Goal: Task Accomplishment & Management: Manage account settings

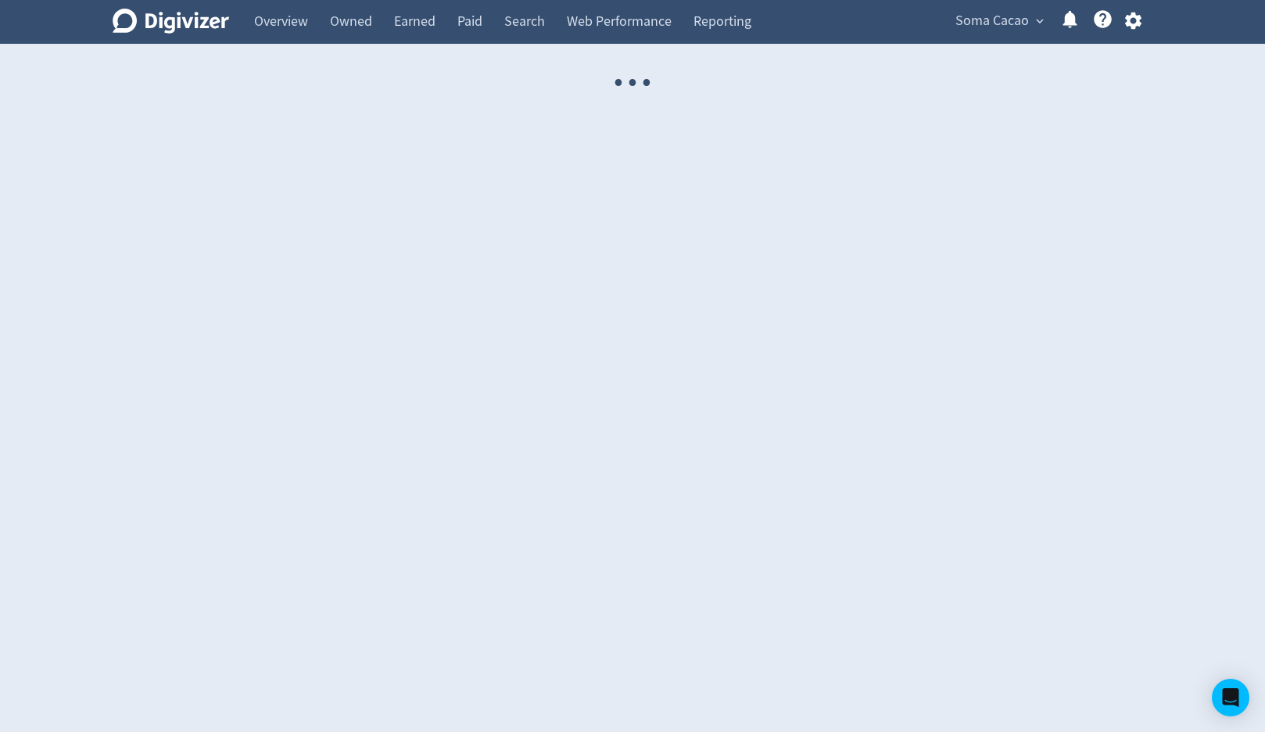
select select "USER"
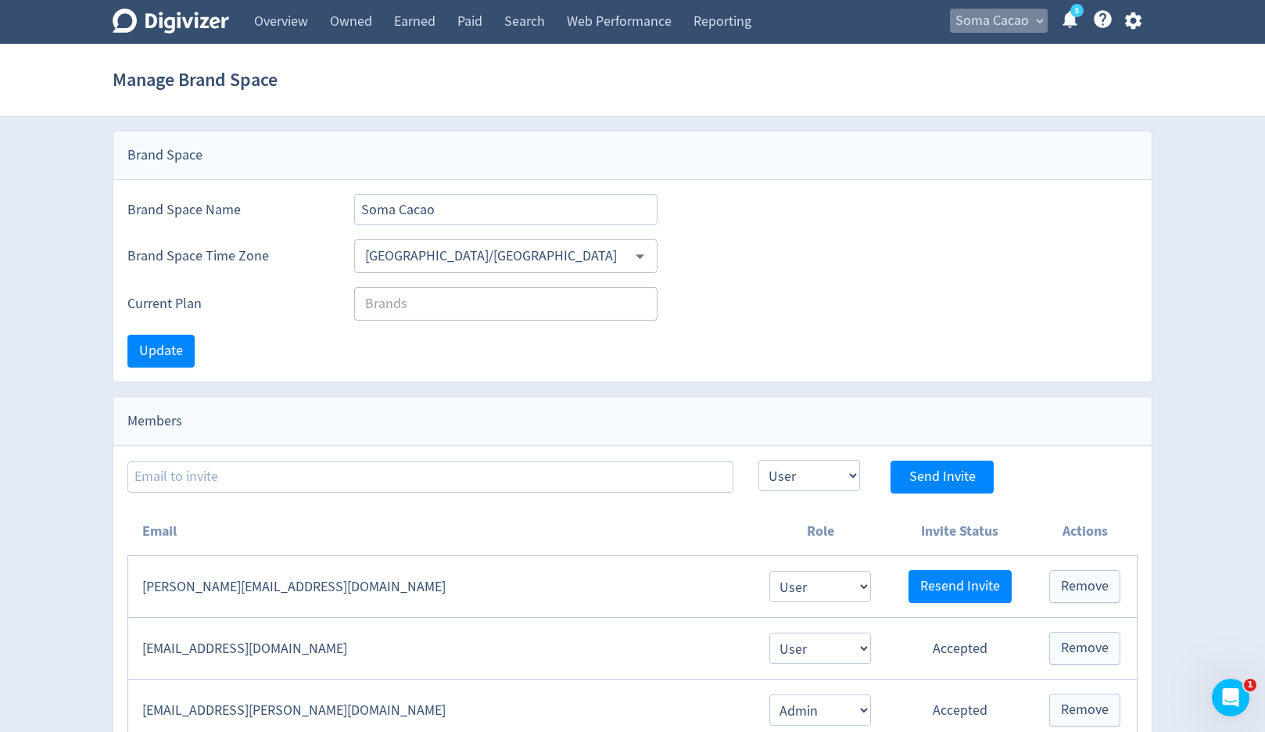
click at [958, 27] on span "Soma Cacao" at bounding box center [991, 21] width 73 height 25
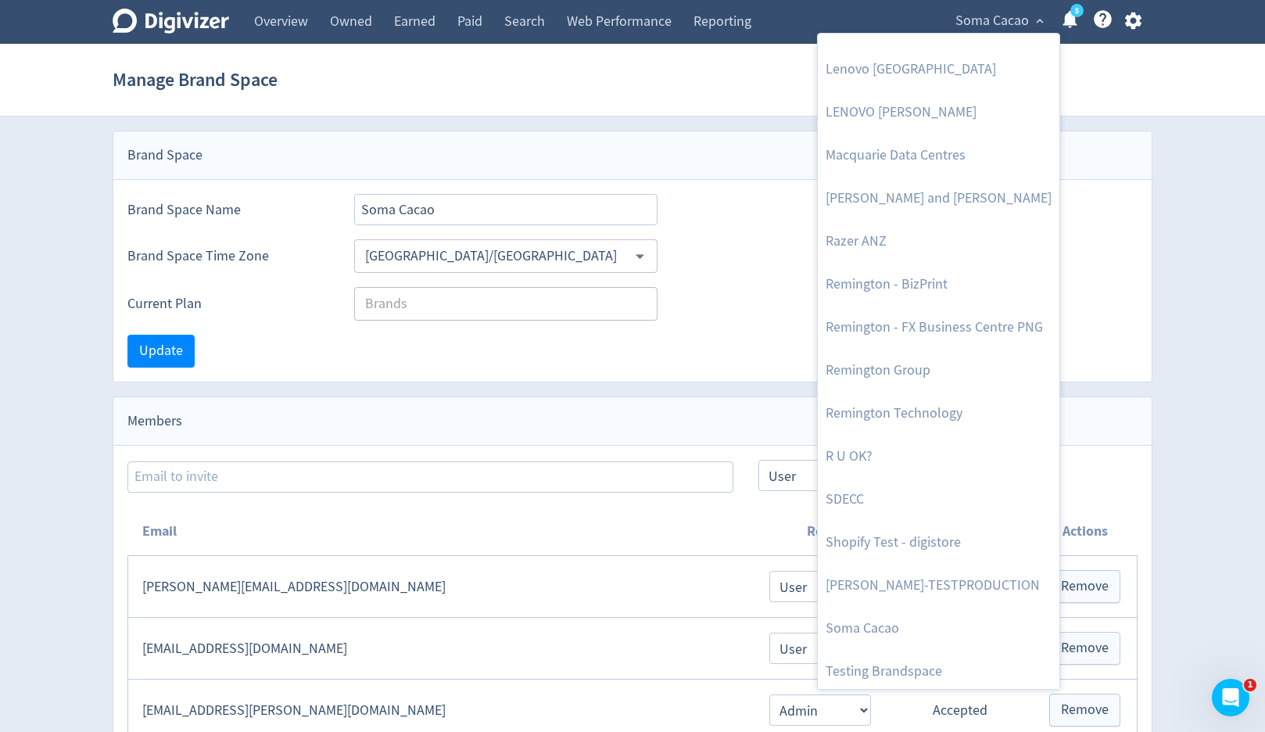
scroll to position [1753, 0]
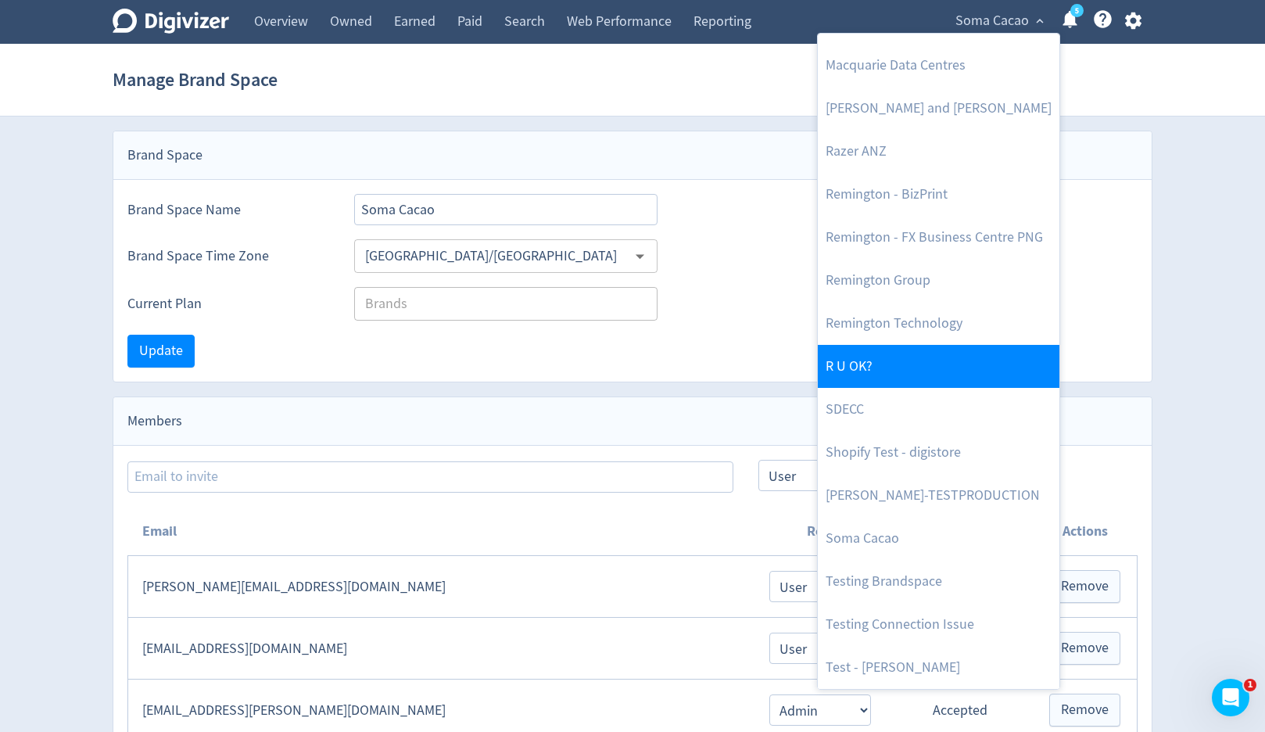
click at [896, 360] on link "R U OK?" at bounding box center [939, 366] width 242 height 43
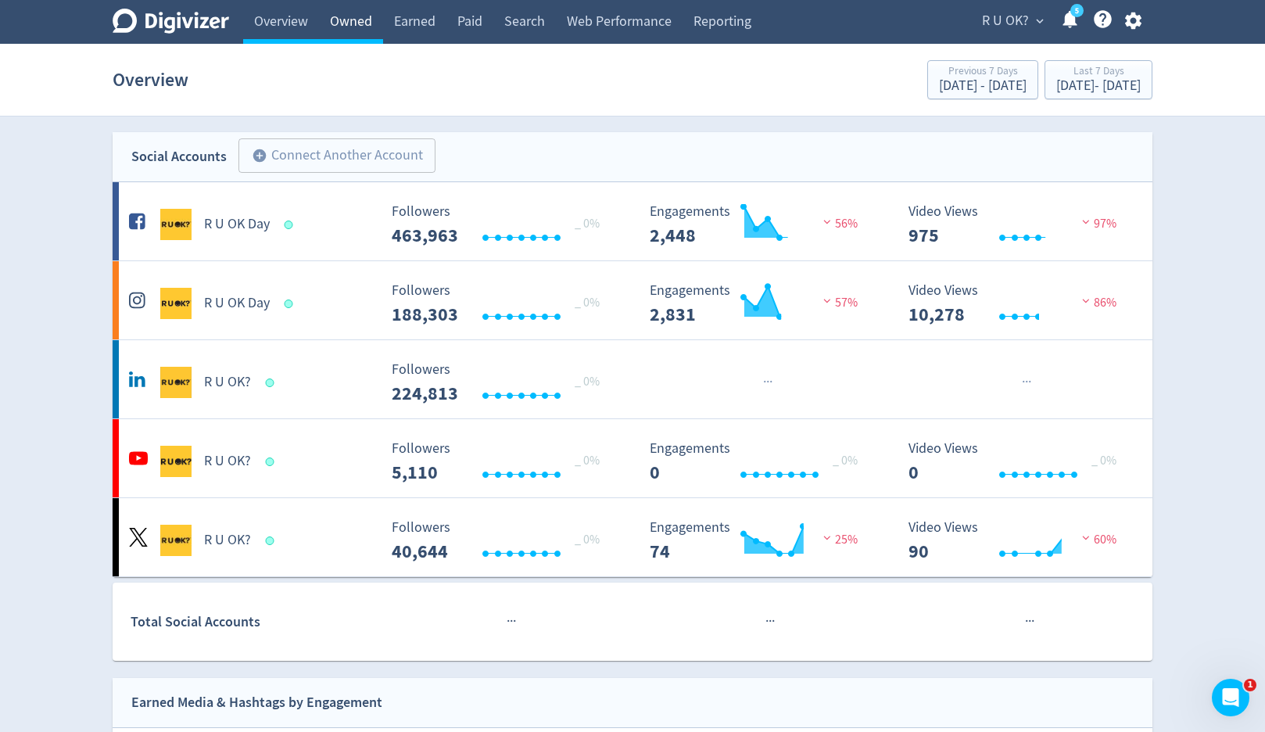
click at [359, 35] on link "Owned" at bounding box center [351, 22] width 64 height 44
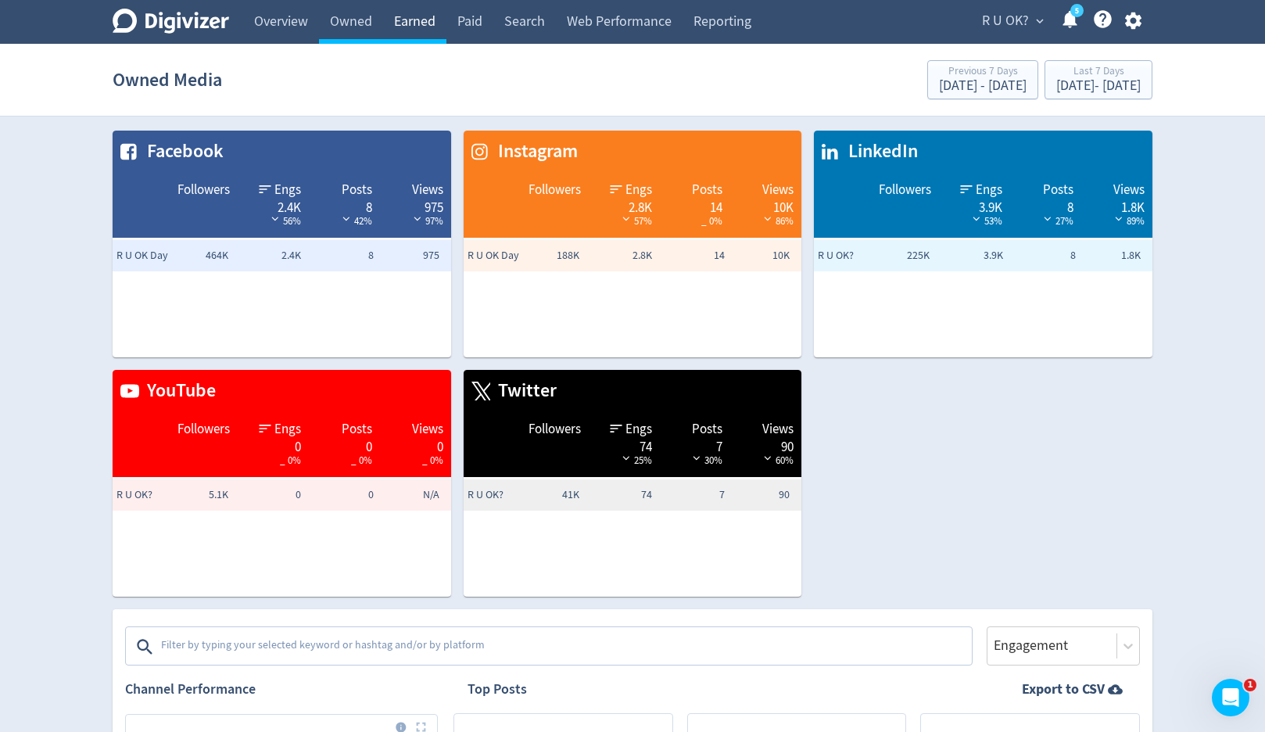
click at [424, 25] on link "Earned" at bounding box center [414, 22] width 63 height 44
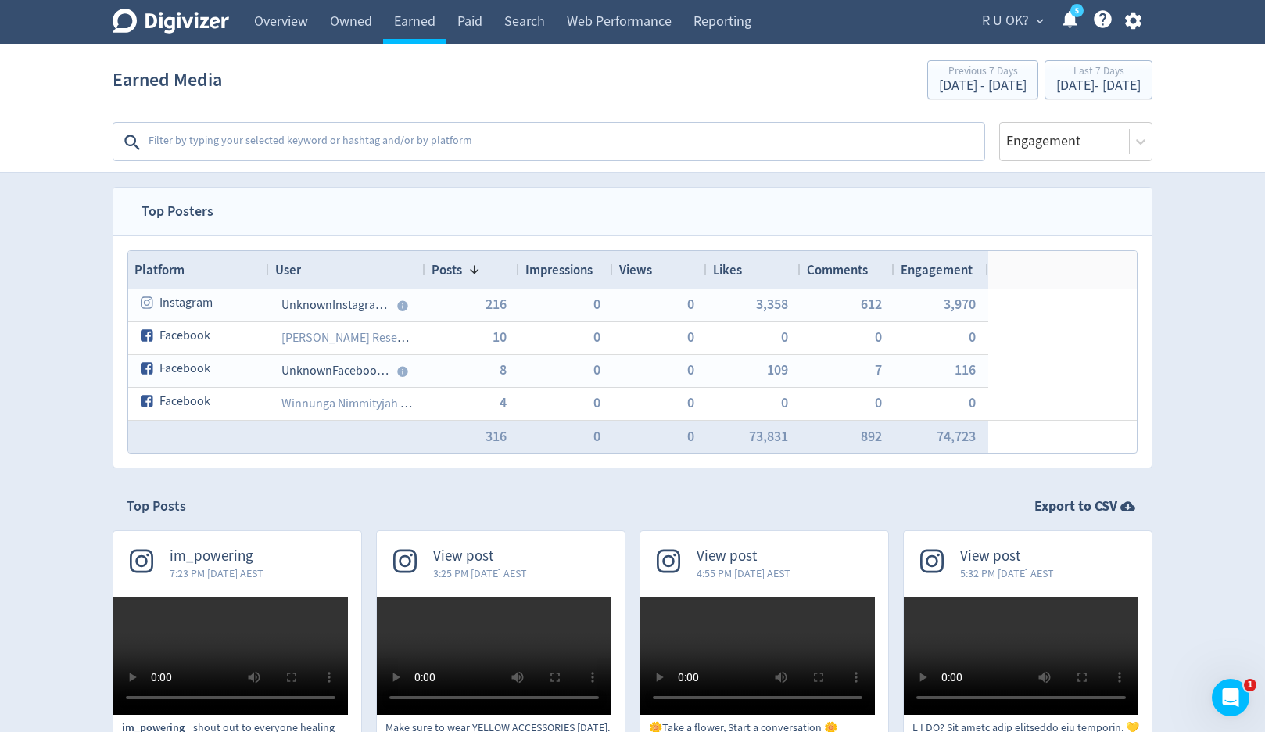
click at [444, 131] on textarea at bounding box center [565, 142] width 836 height 31
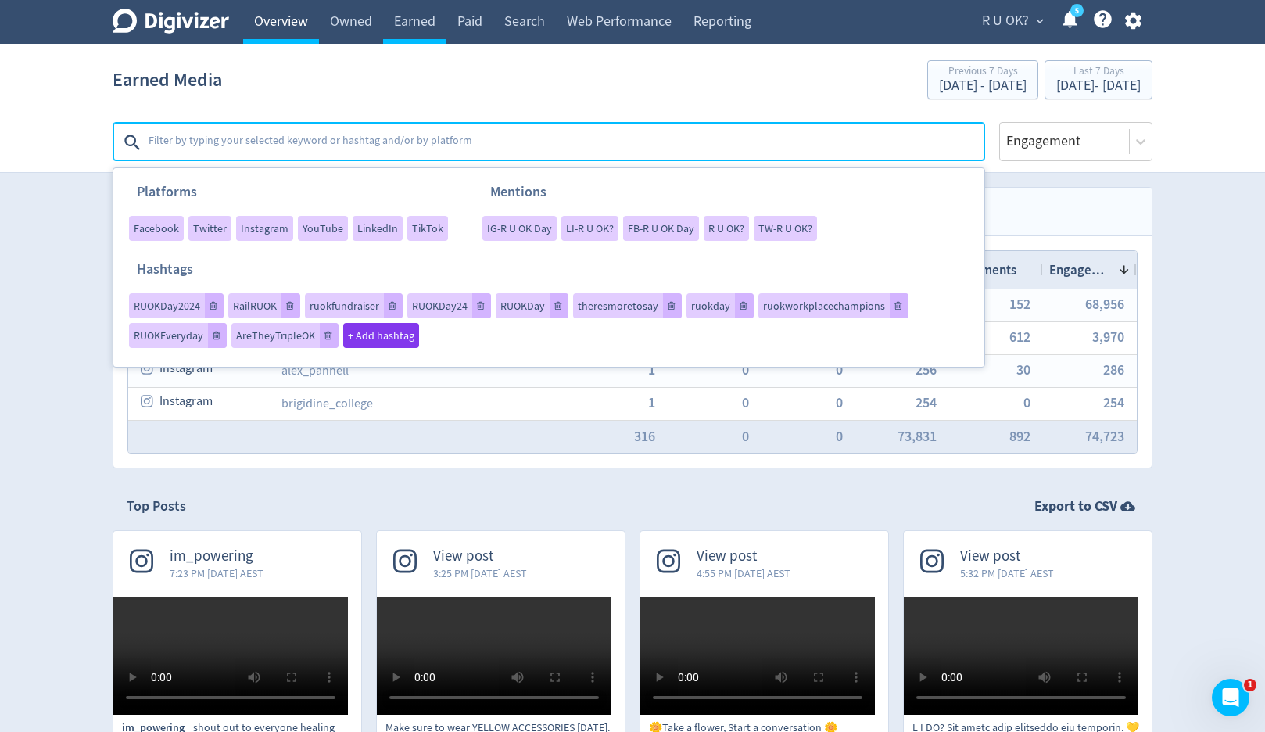
click at [293, 31] on link "Overview" at bounding box center [281, 22] width 76 height 44
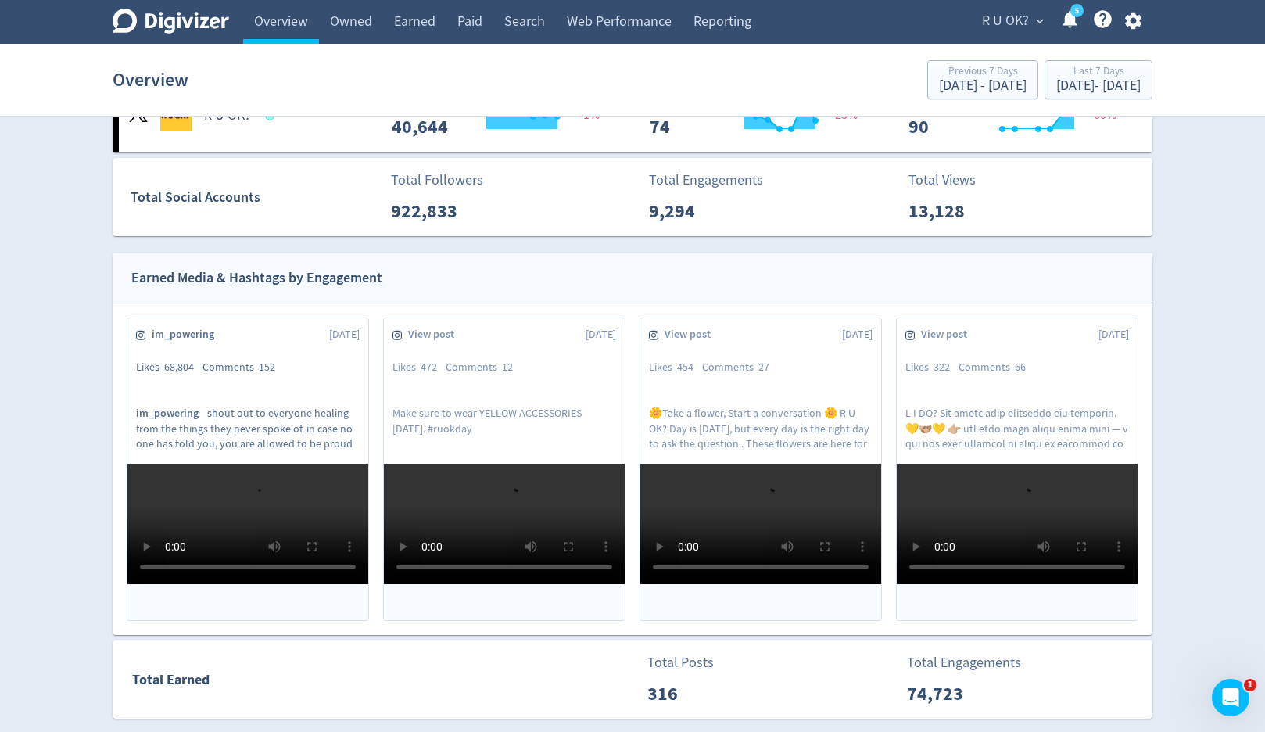
scroll to position [417, 0]
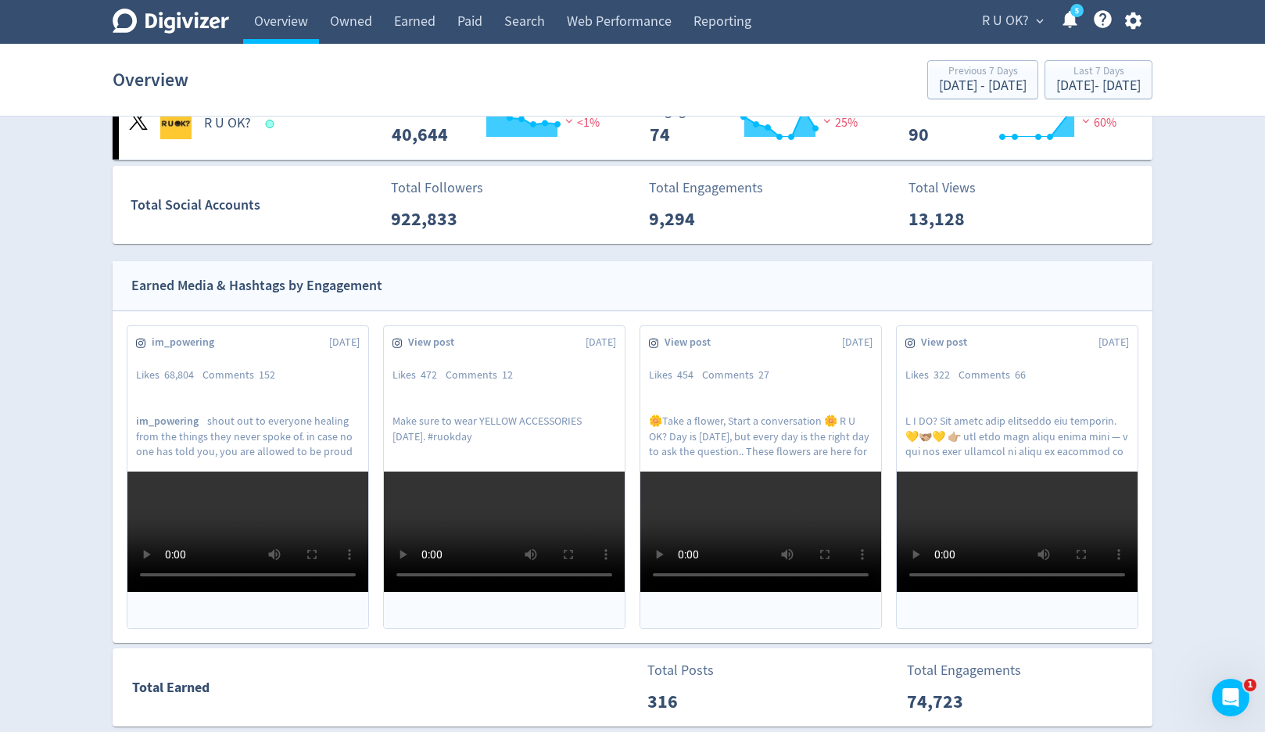
click at [1001, 22] on span "R U OK?" at bounding box center [1005, 21] width 47 height 25
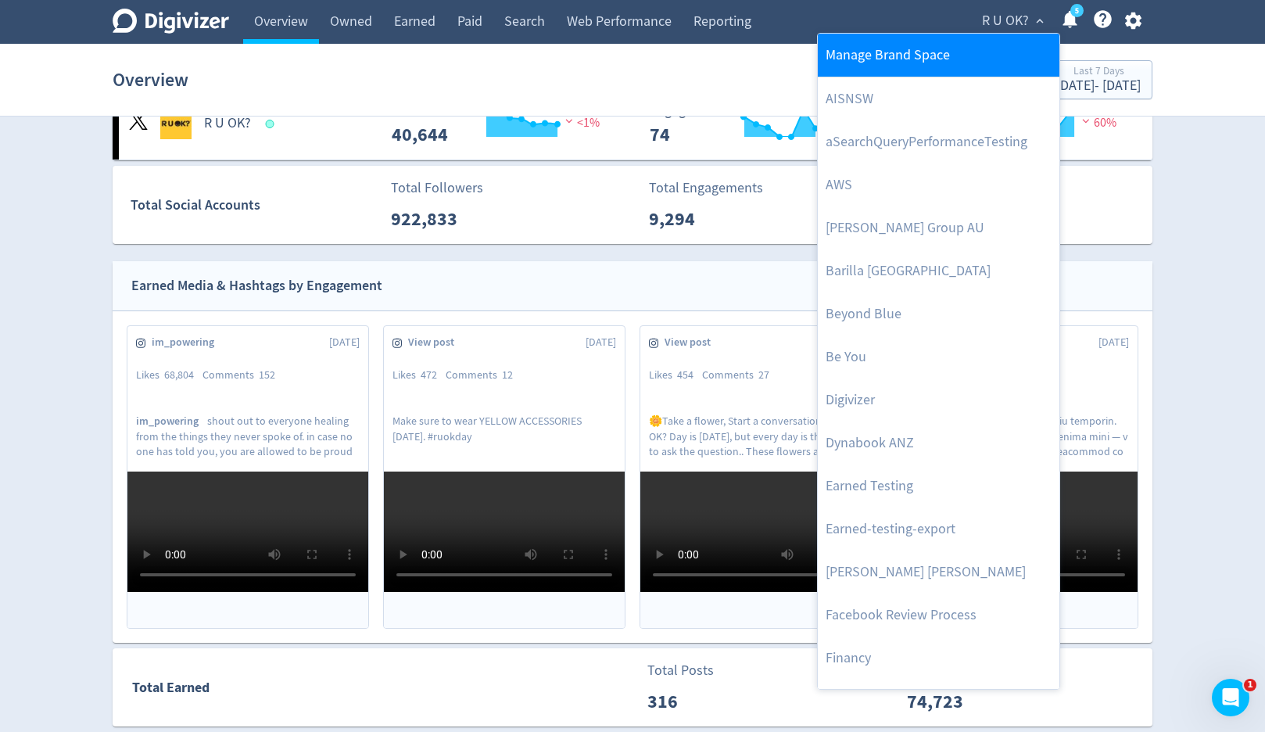
click at [963, 65] on link "Manage Brand Space" at bounding box center [939, 55] width 242 height 43
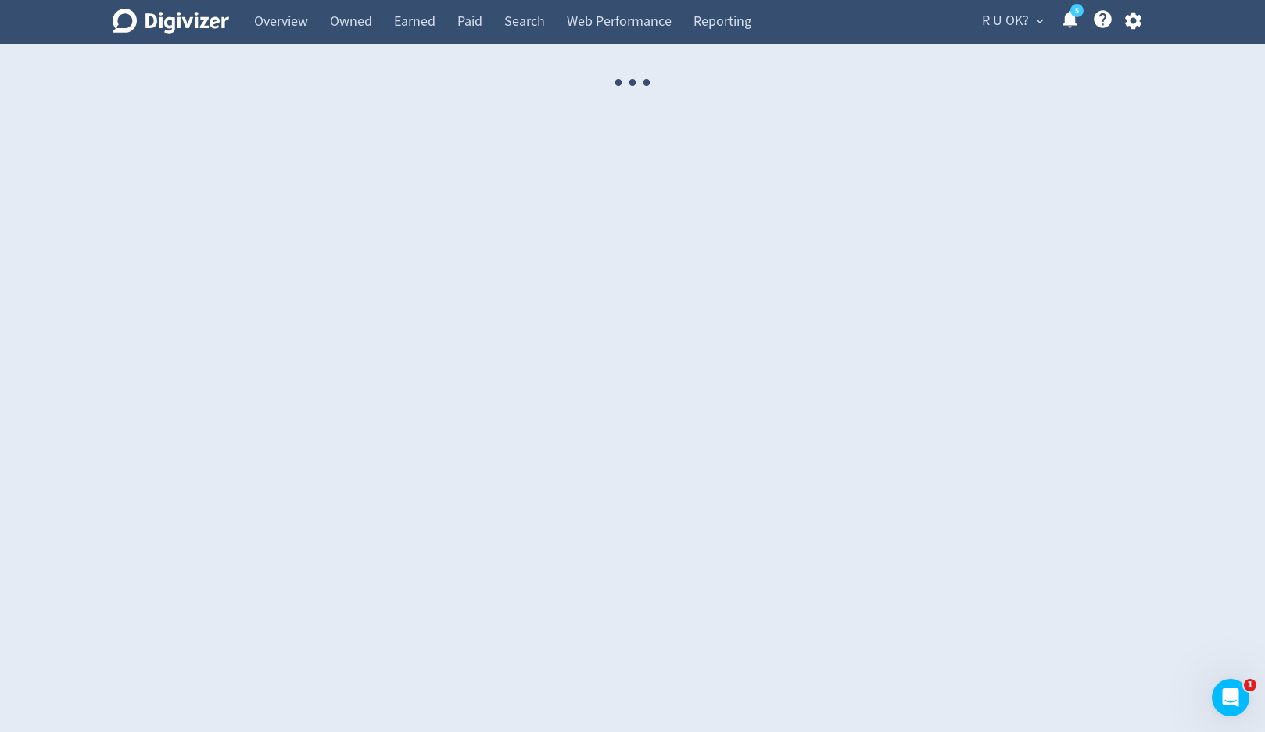
select select "USER"
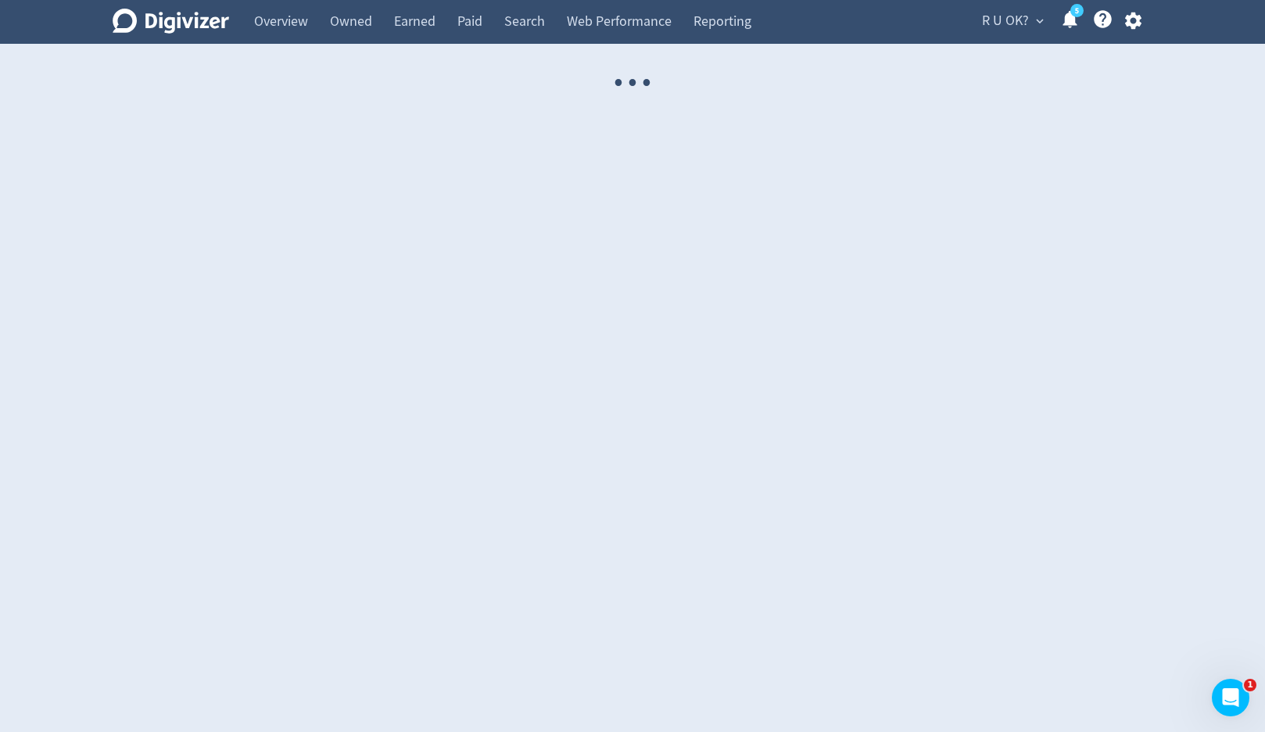
select select "USER"
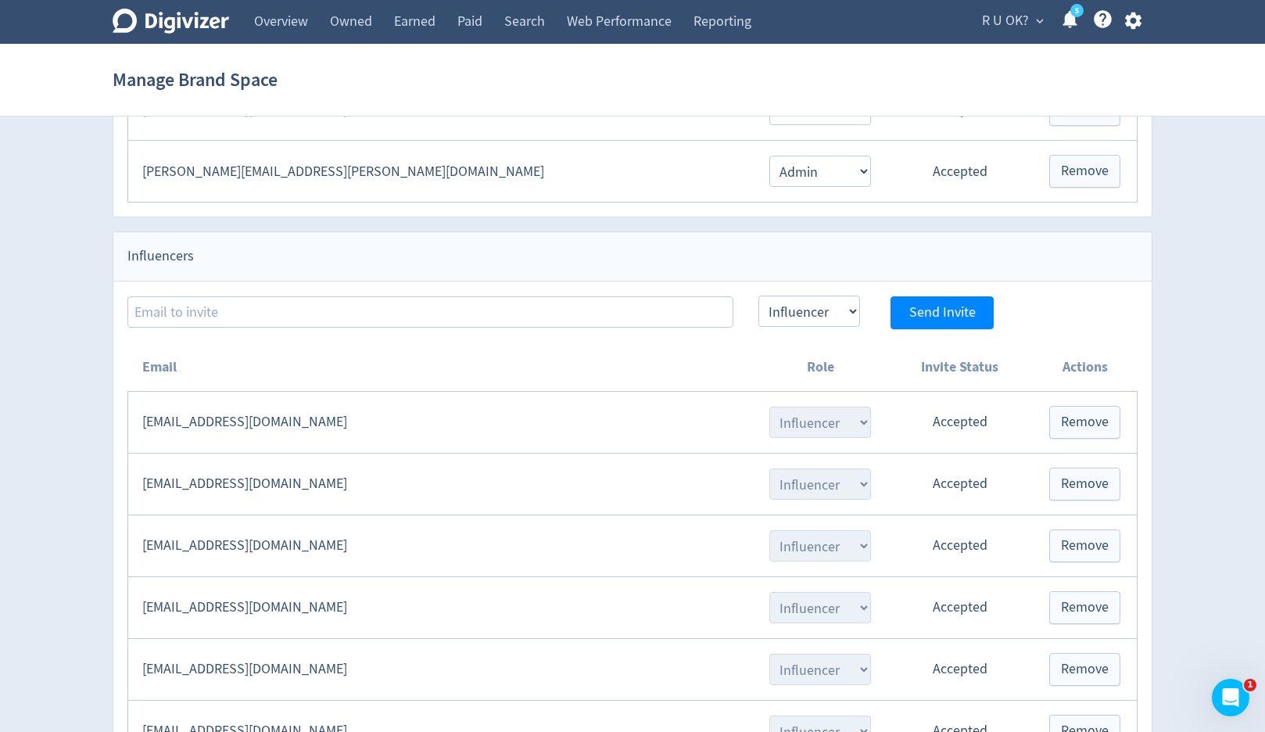
scroll to position [1338, 0]
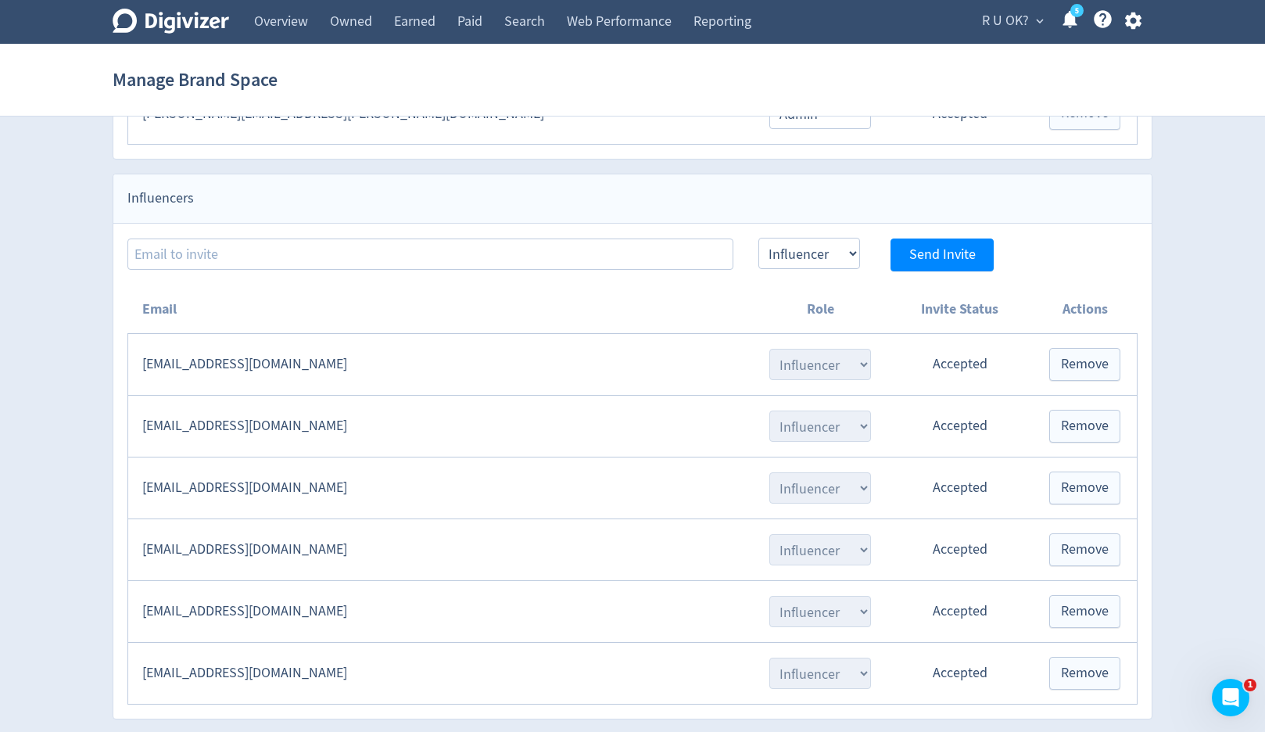
click at [264, 489] on td "icy@individualchic.com" at bounding box center [440, 488] width 625 height 62
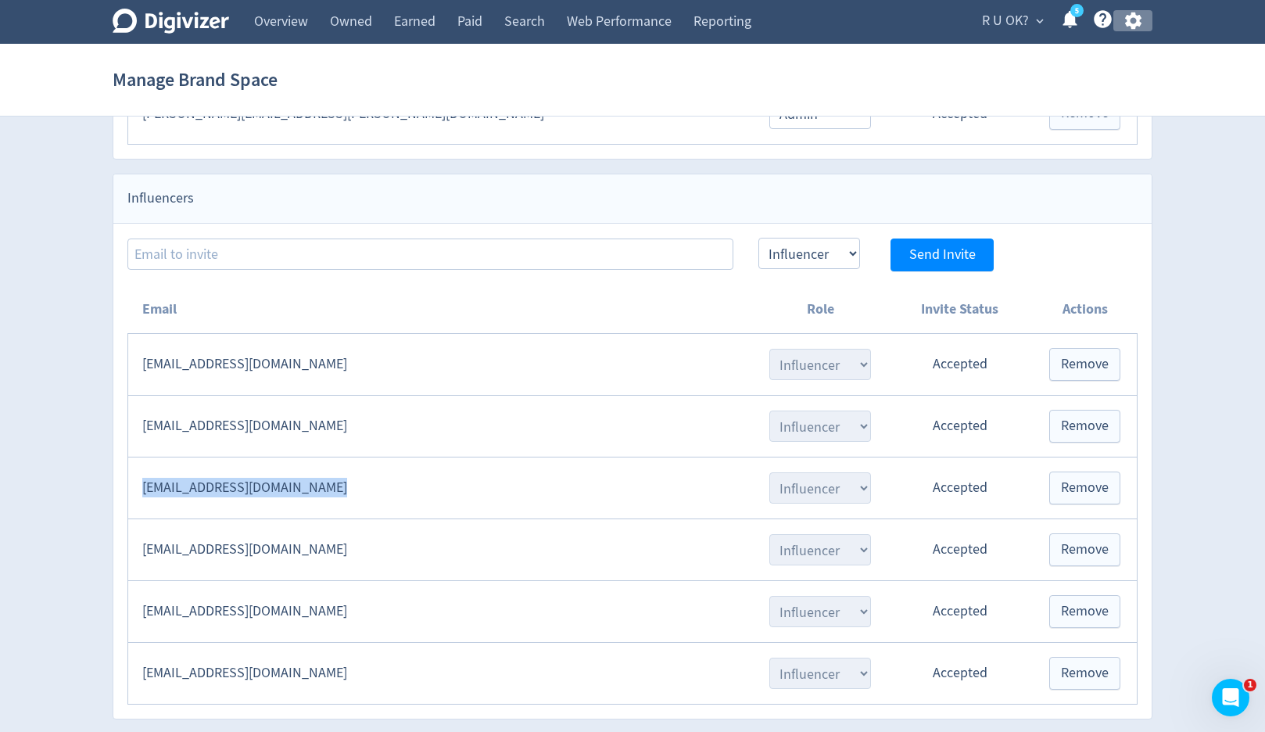
click at [1132, 26] on icon "button" at bounding box center [1132, 21] width 16 height 17
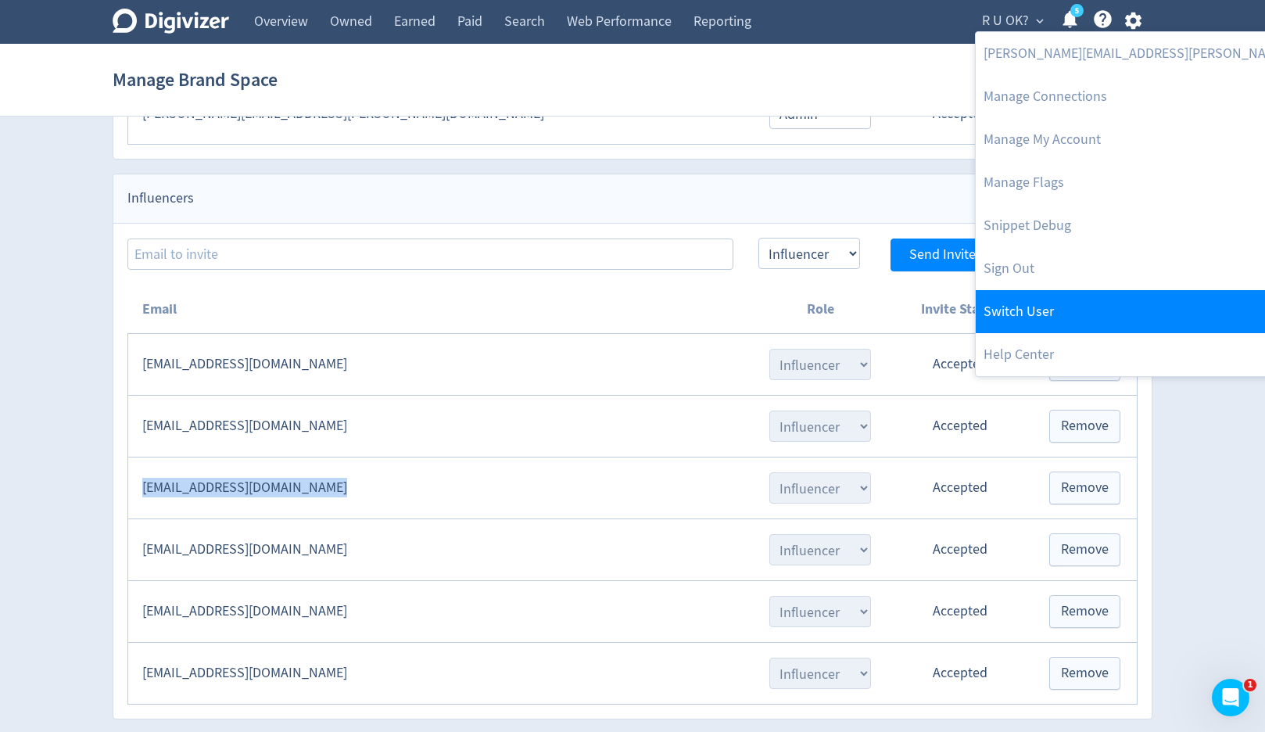
click at [1016, 303] on link "Switch User" at bounding box center [1184, 311] width 417 height 43
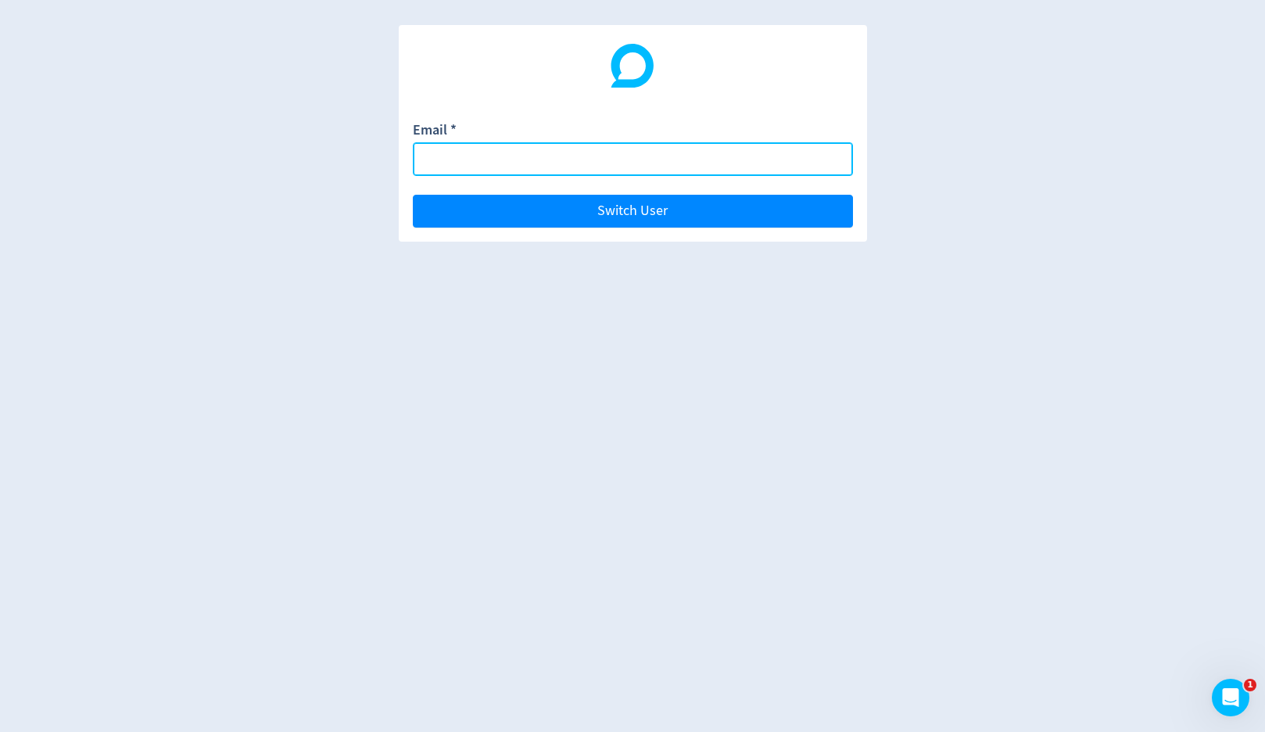
click at [801, 157] on input "Email *" at bounding box center [633, 159] width 440 height 34
paste input "icy@individualchic.com"
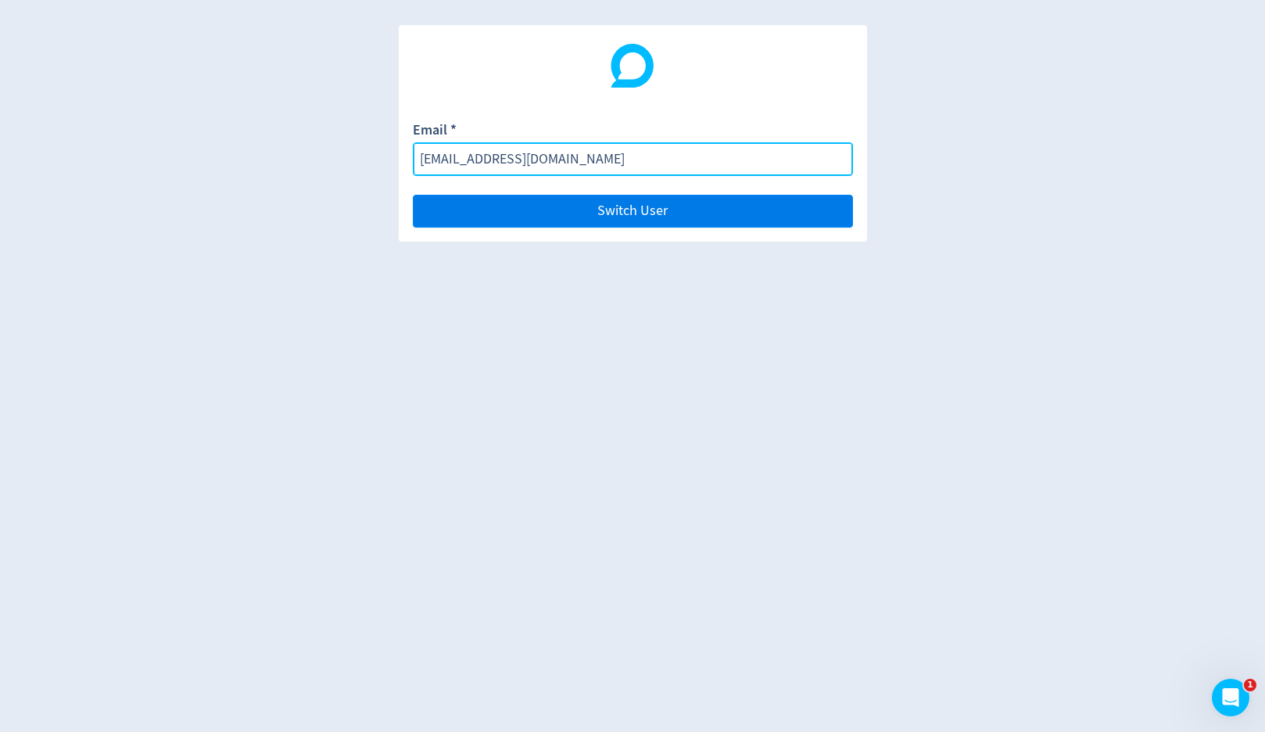
type input "icy@individualchic.com"
click at [805, 212] on button "Switch User" at bounding box center [633, 211] width 440 height 33
